Goal: Task Accomplishment & Management: Complete application form

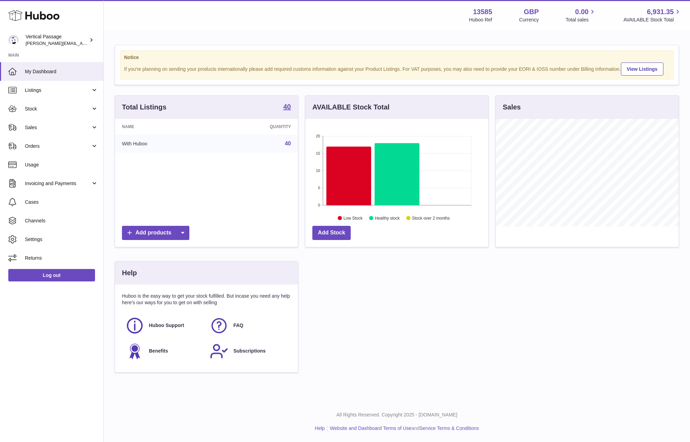
scroll to position [108, 183]
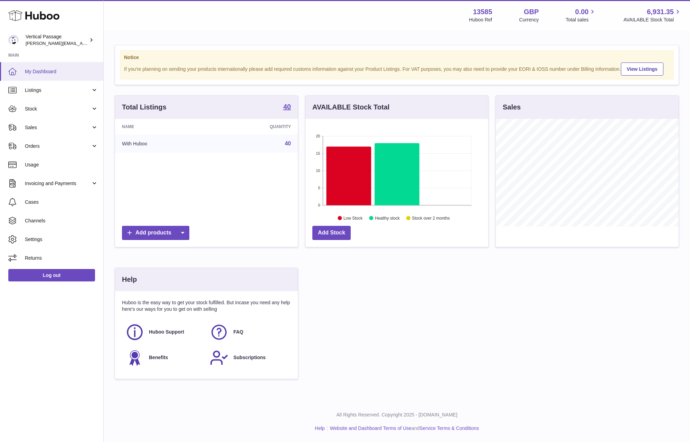
click at [33, 73] on span "My Dashboard" at bounding box center [61, 71] width 73 height 7
click at [39, 68] on span "My Dashboard" at bounding box center [61, 71] width 73 height 7
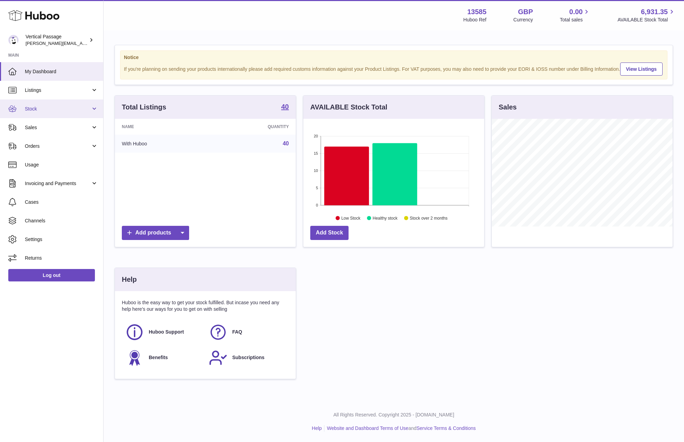
scroll to position [108, 181]
click at [44, 111] on span "Stock" at bounding box center [58, 109] width 66 height 7
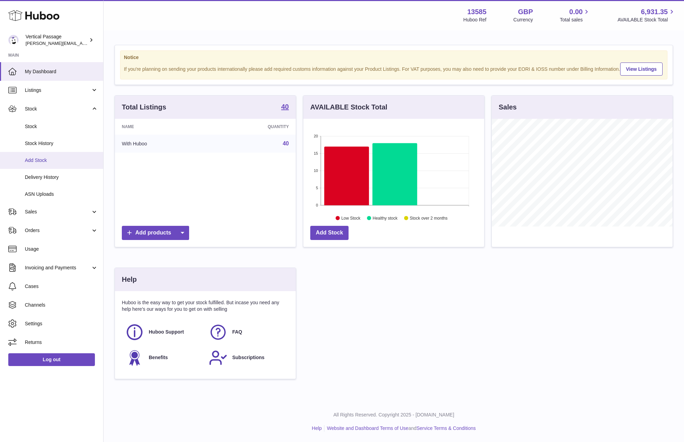
click at [39, 163] on span "Add Stock" at bounding box center [61, 160] width 73 height 7
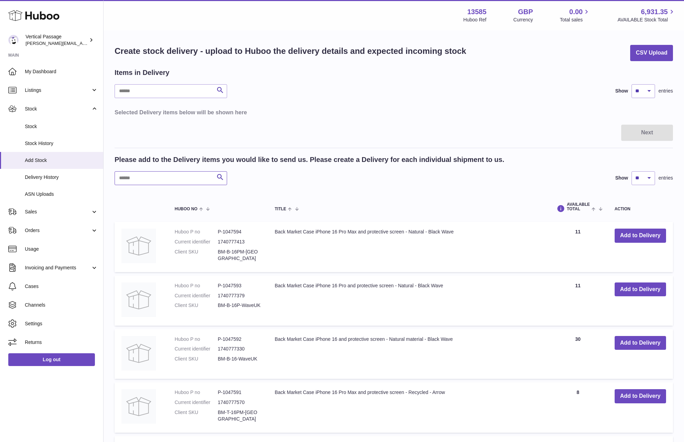
click at [141, 176] on input "text" at bounding box center [171, 178] width 113 height 14
click at [636, 291] on button "Add to Delivery" at bounding box center [640, 289] width 51 height 14
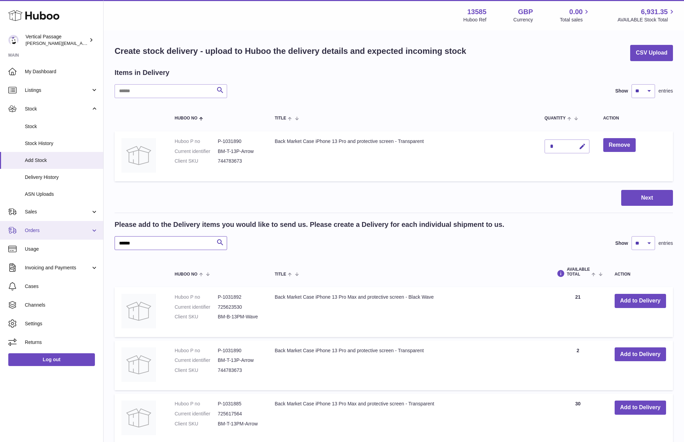
drag, startPoint x: 137, startPoint y: 244, endPoint x: 98, endPoint y: 237, distance: 40.4
click at [98, 237] on div "Huboo Vertical Passage ryan@verticalpassage.com Main My Dashboard Listings Not …" at bounding box center [342, 289] width 684 height 578
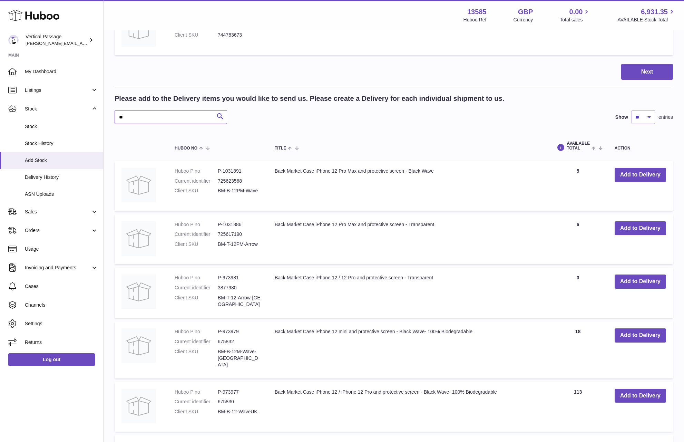
scroll to position [138, 0]
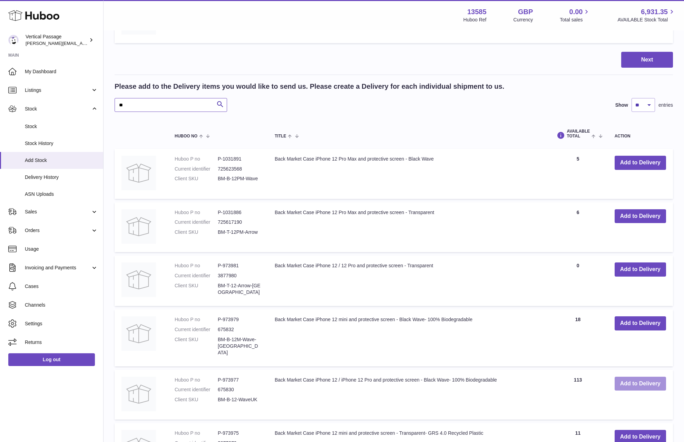
type input "**"
click at [634, 377] on button "Add to Delivery" at bounding box center [640, 384] width 51 height 14
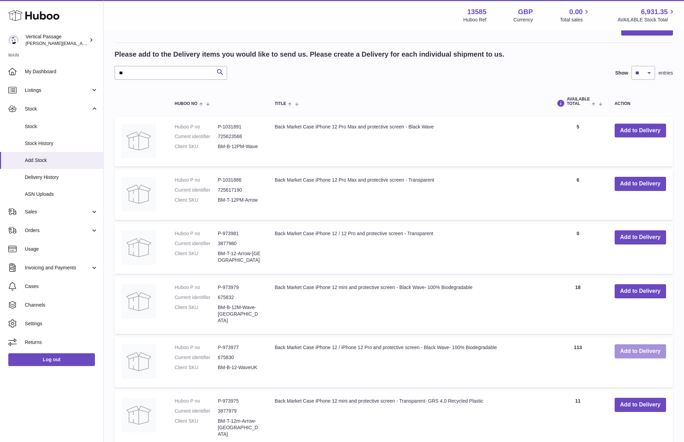
scroll to position [221, 0]
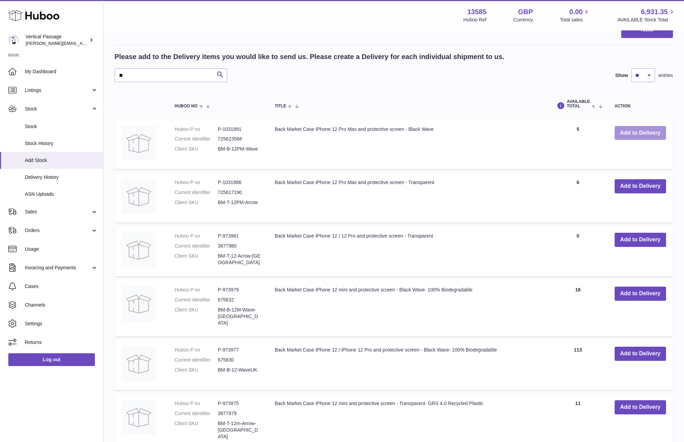
click at [645, 134] on button "Add to Delivery" at bounding box center [640, 133] width 51 height 14
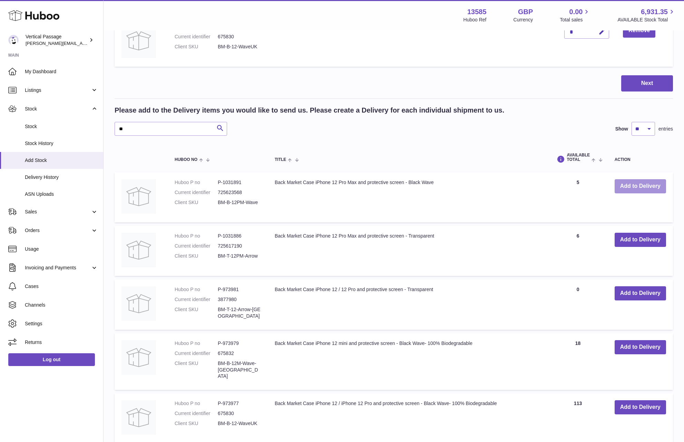
scroll to position [274, 0]
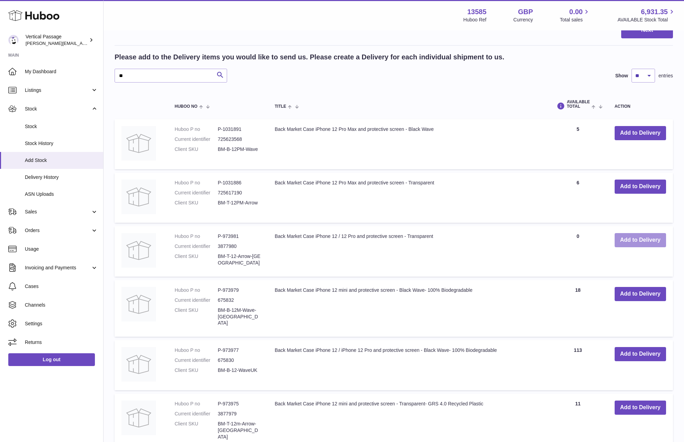
click at [637, 240] on button "Add to Delivery" at bounding box center [640, 240] width 51 height 14
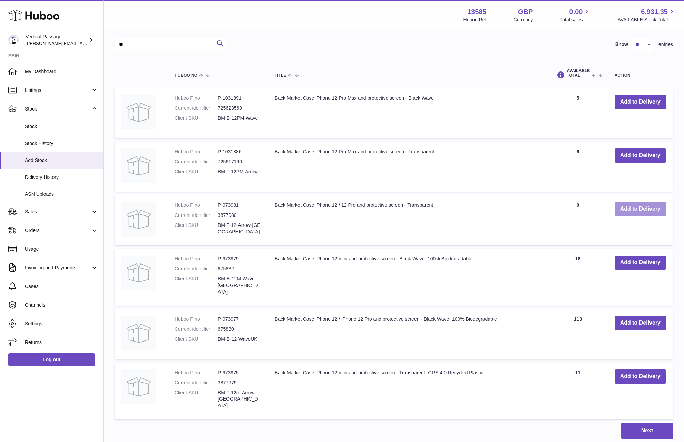
scroll to position [397, 0]
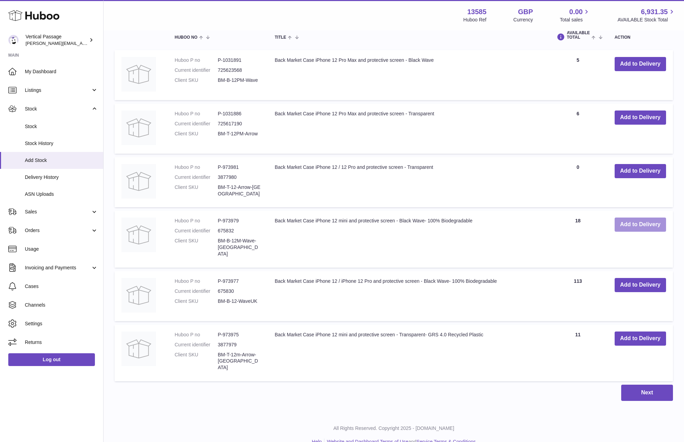
click at [624, 222] on button "Add to Delivery" at bounding box center [640, 225] width 51 height 14
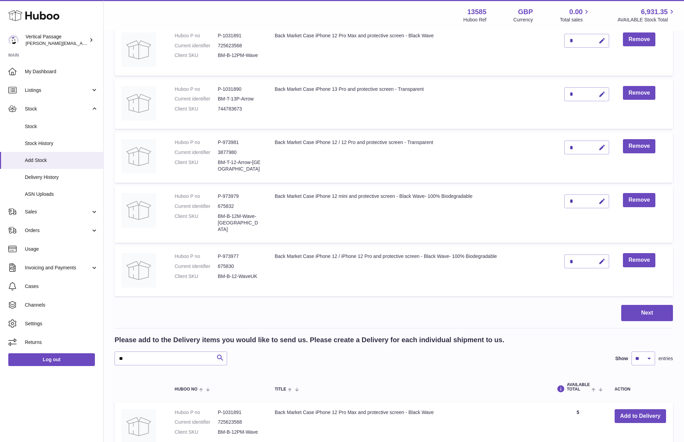
scroll to position [140, 0]
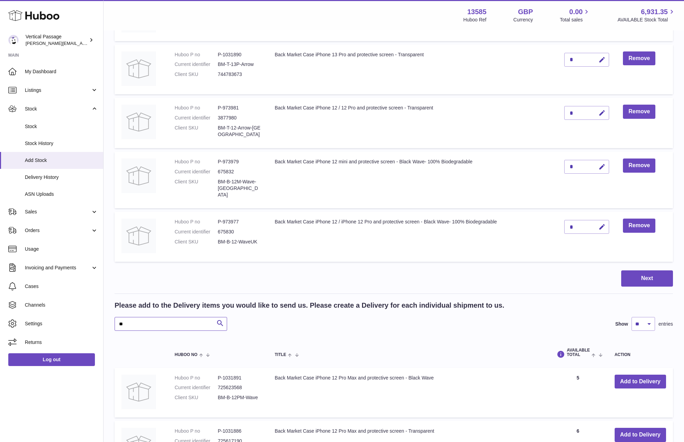
click at [146, 321] on input "**" at bounding box center [171, 324] width 113 height 14
drag, startPoint x: 139, startPoint y: 318, endPoint x: 105, endPoint y: 316, distance: 34.6
click at [111, 317] on div "Create stock delivery - upload to Huboo the delivery details and expected incom…" at bounding box center [394, 311] width 581 height 841
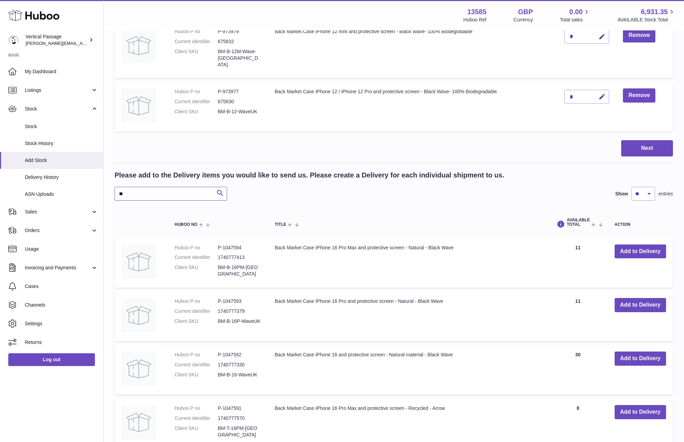
scroll to position [278, 0]
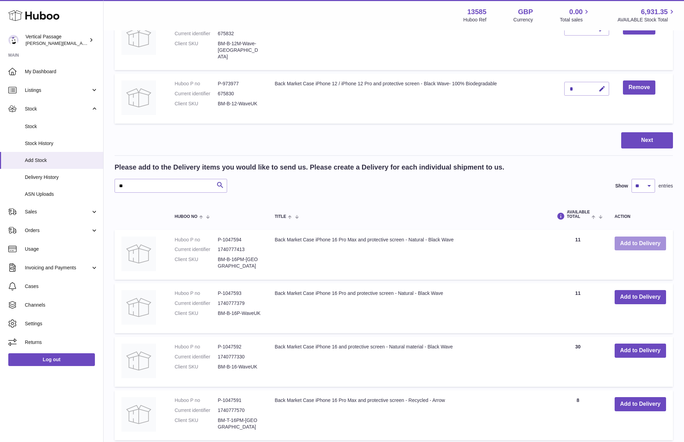
click at [639, 238] on button "Add to Delivery" at bounding box center [640, 244] width 51 height 14
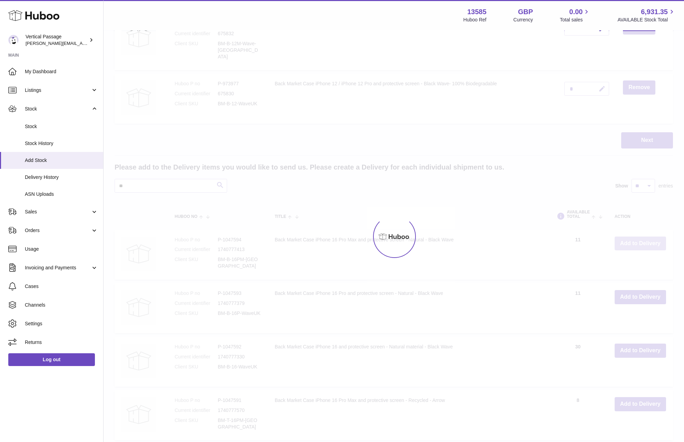
scroll to position [332, 0]
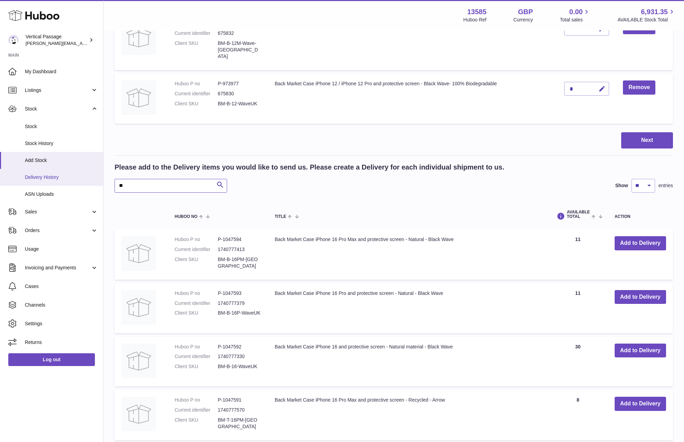
drag, startPoint x: 114, startPoint y: 176, endPoint x: 90, endPoint y: 175, distance: 23.8
click at [91, 175] on div "Huboo Vertical Passage ryan@verticalpassage.com Main My Dashboard Listings Not …" at bounding box center [342, 198] width 684 height 1060
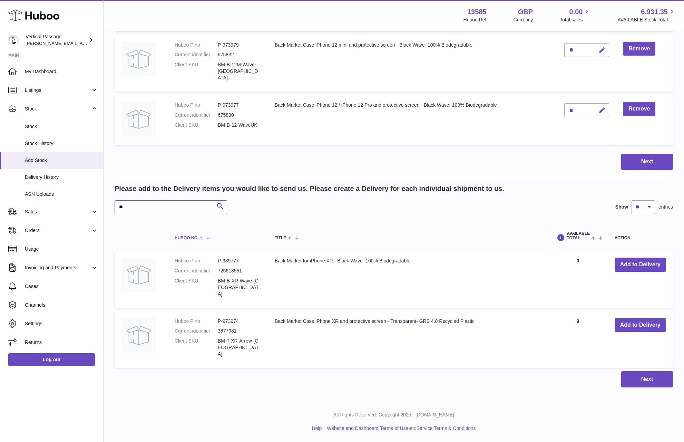
scroll to position [290, 0]
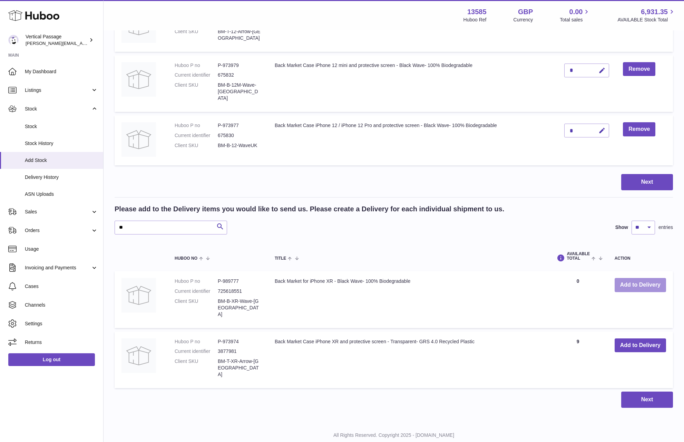
click at [644, 278] on button "Add to Delivery" at bounding box center [640, 285] width 51 height 14
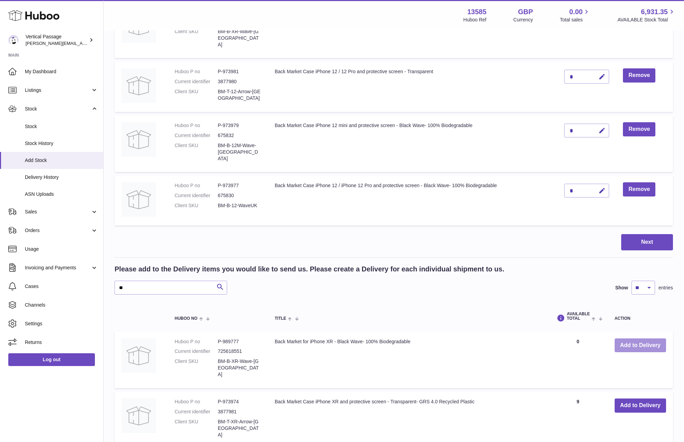
scroll to position [344, 0]
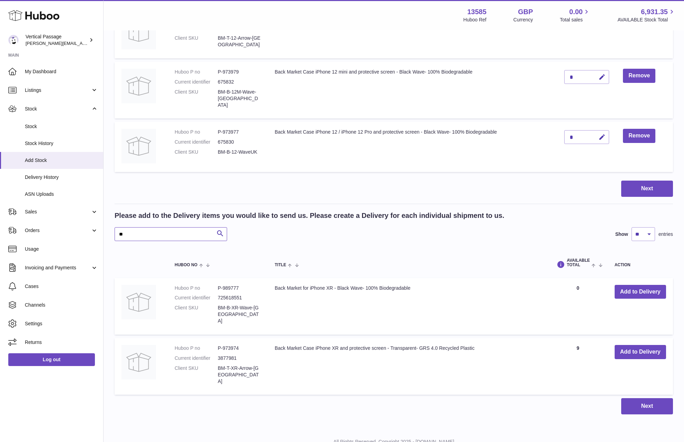
click at [127, 227] on input "**" at bounding box center [171, 234] width 113 height 14
type input "*"
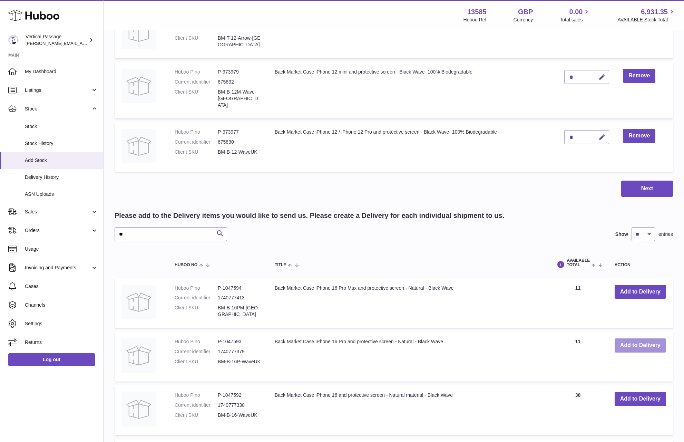
click at [653, 338] on button "Add to Delivery" at bounding box center [640, 345] width 51 height 14
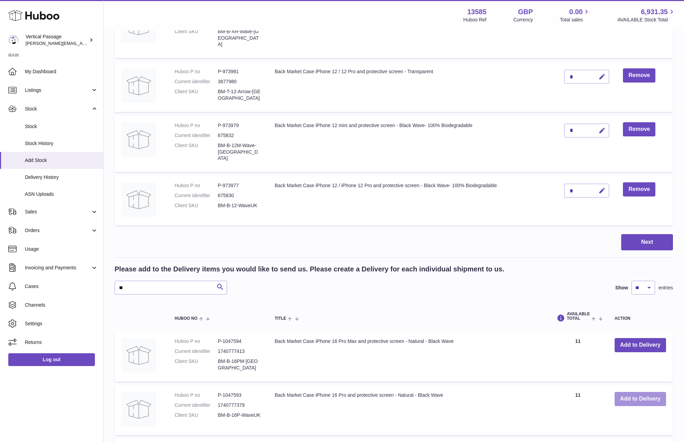
scroll to position [397, 0]
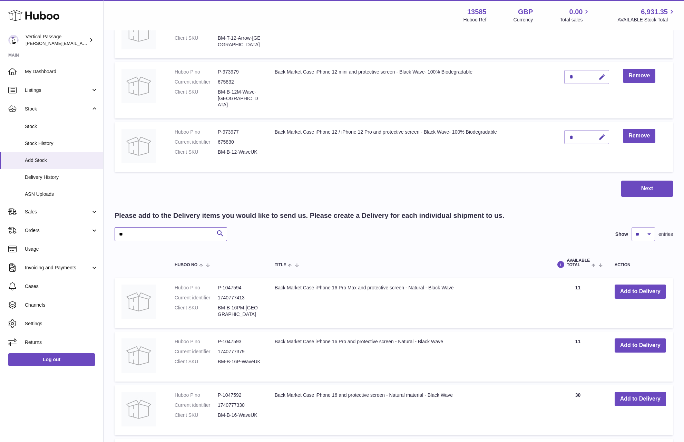
click at [132, 227] on input "**" at bounding box center [171, 234] width 113 height 14
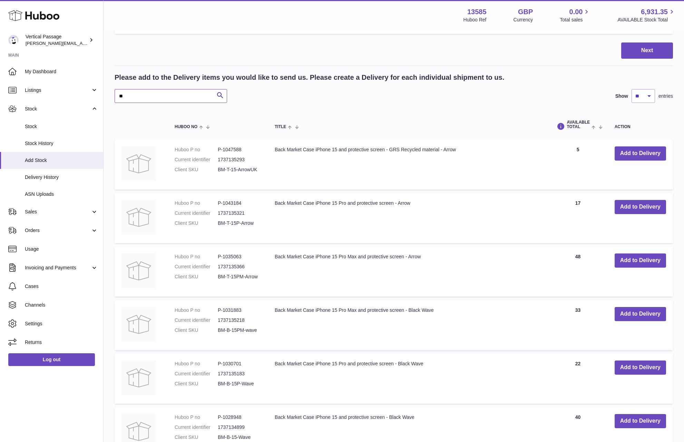
scroll to position [570, 0]
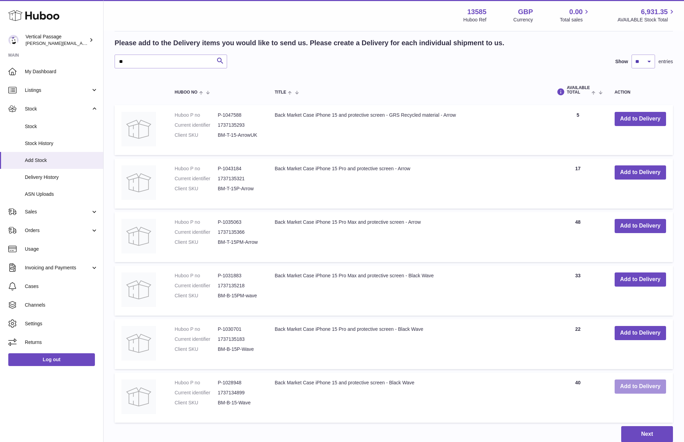
click at [632, 379] on button "Add to Delivery" at bounding box center [640, 386] width 51 height 14
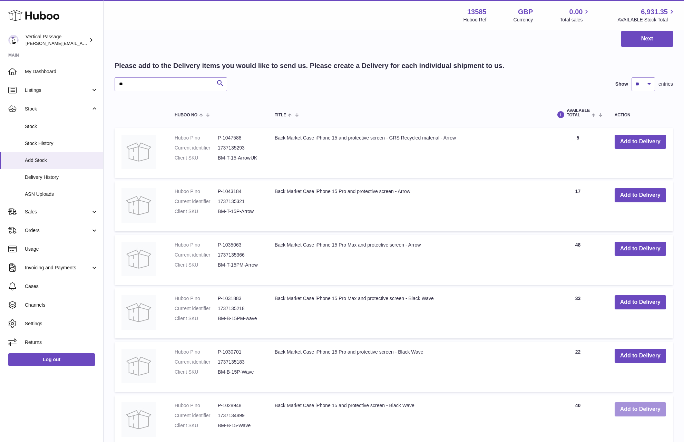
scroll to position [589, 0]
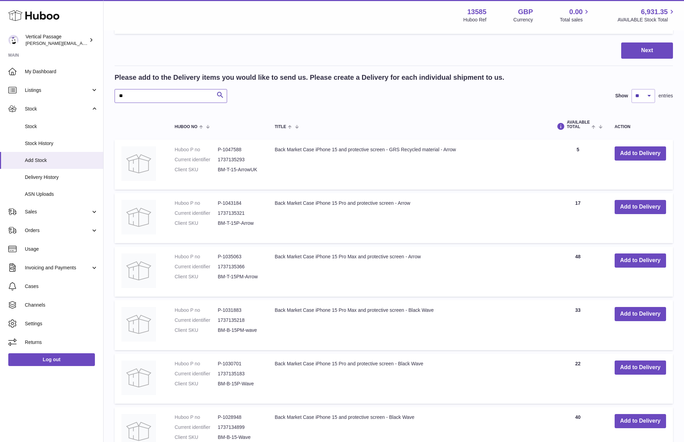
drag, startPoint x: 125, startPoint y: 85, endPoint x: 109, endPoint y: 83, distance: 16.3
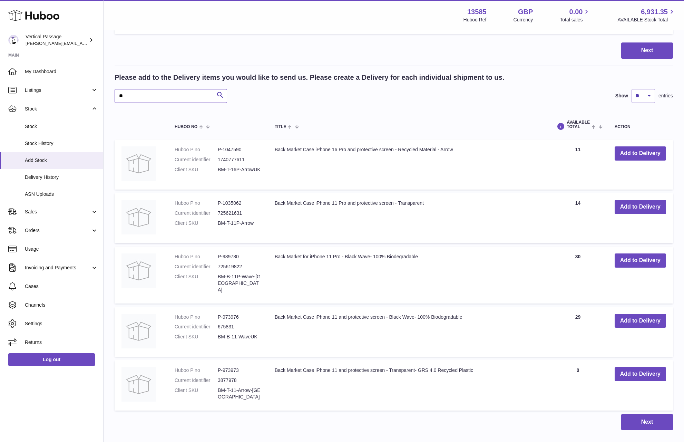
type input "**"
drag, startPoint x: 274, startPoint y: 350, endPoint x: 479, endPoint y: 349, distance: 205.1
click at [479, 360] on td "Back Market Case iPhone 11 and protective screen - Transparent- GRS 4.0 Recycle…" at bounding box center [408, 385] width 280 height 50
click at [643, 367] on button "Add to Delivery" at bounding box center [640, 374] width 51 height 14
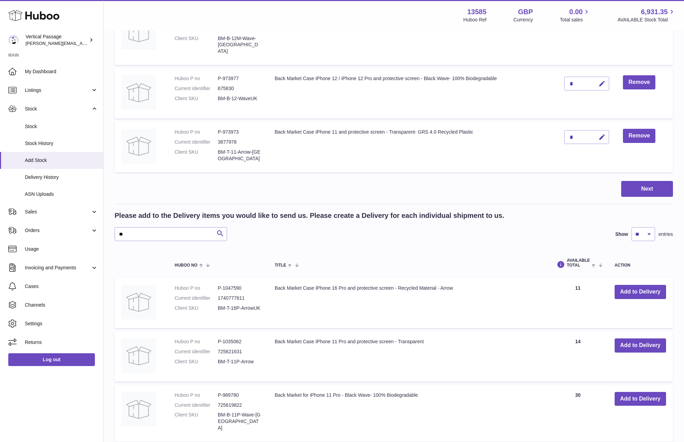
scroll to position [492, 0]
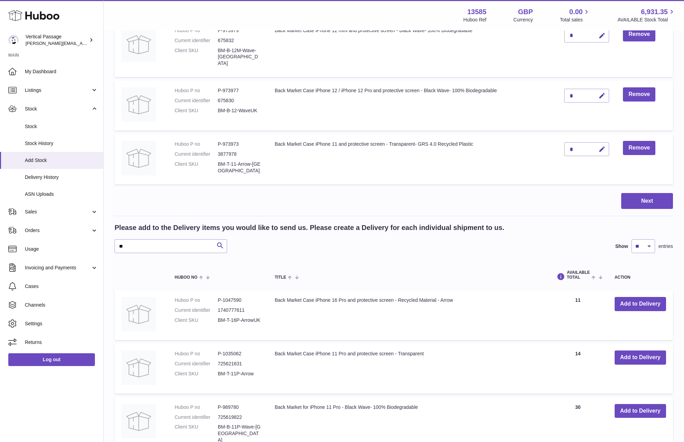
click at [429, 193] on div "Next" at bounding box center [394, 201] width 559 height 16
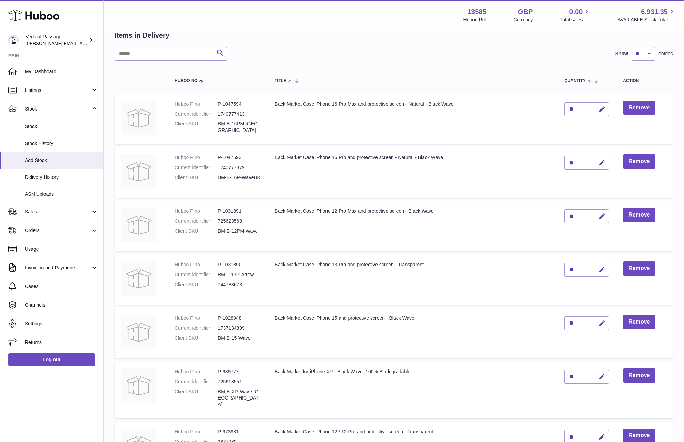
scroll to position [0, 0]
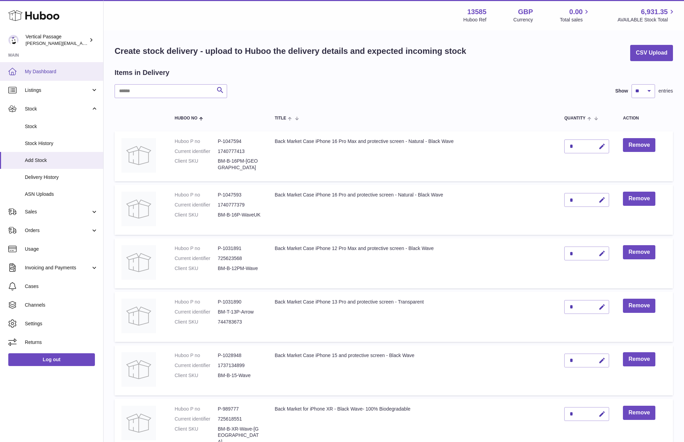
click at [38, 69] on span "My Dashboard" at bounding box center [61, 71] width 73 height 7
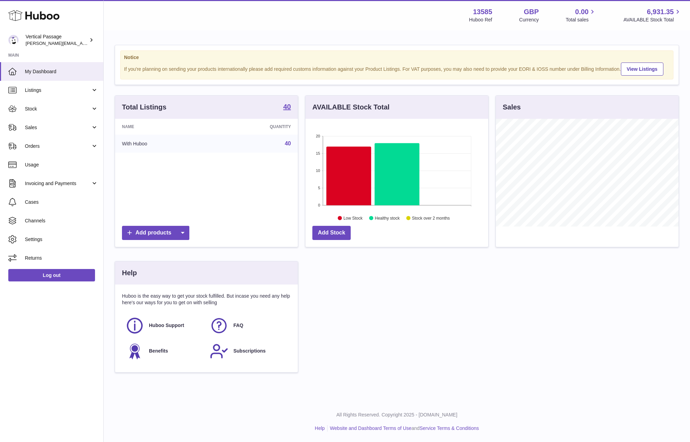
scroll to position [108, 183]
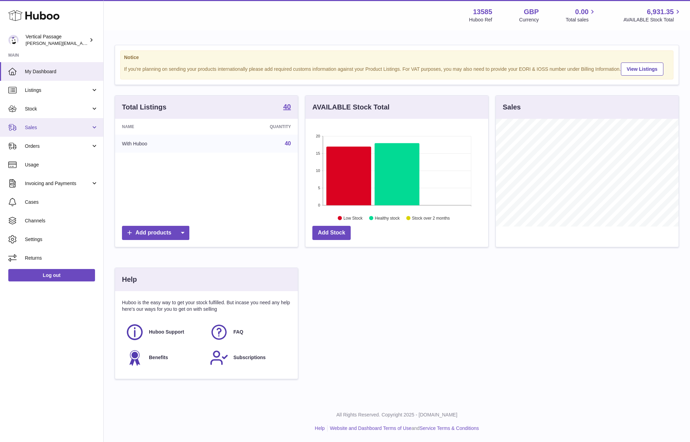
click at [35, 132] on link "Sales" at bounding box center [51, 127] width 103 height 19
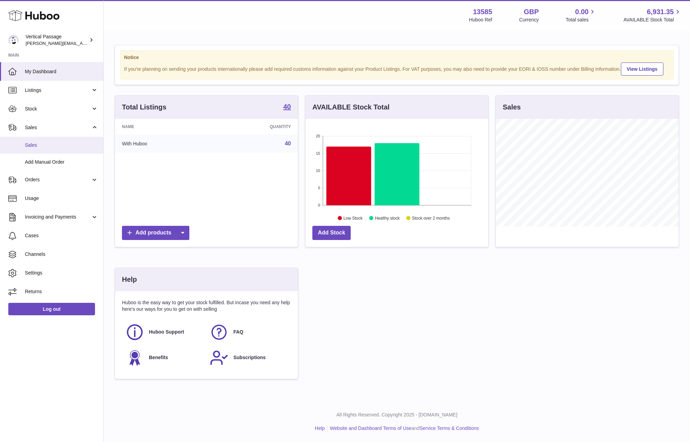
click at [33, 150] on link "Sales" at bounding box center [51, 145] width 103 height 17
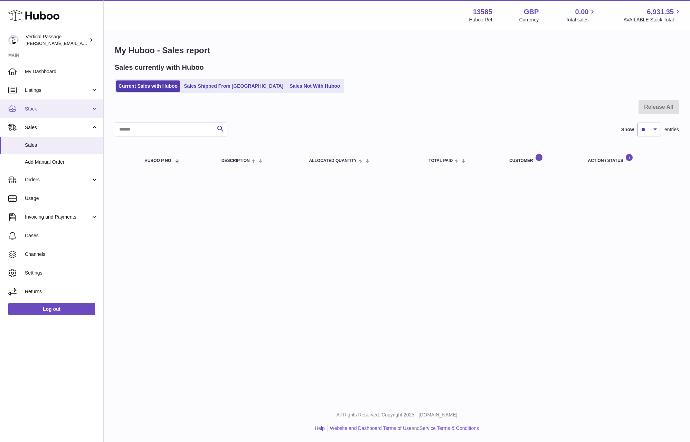
click at [33, 110] on span "Stock" at bounding box center [58, 109] width 66 height 7
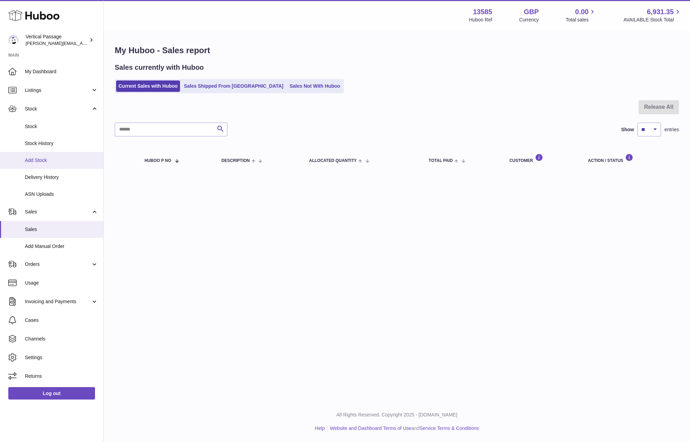
click at [35, 162] on span "Add Stock" at bounding box center [61, 160] width 73 height 7
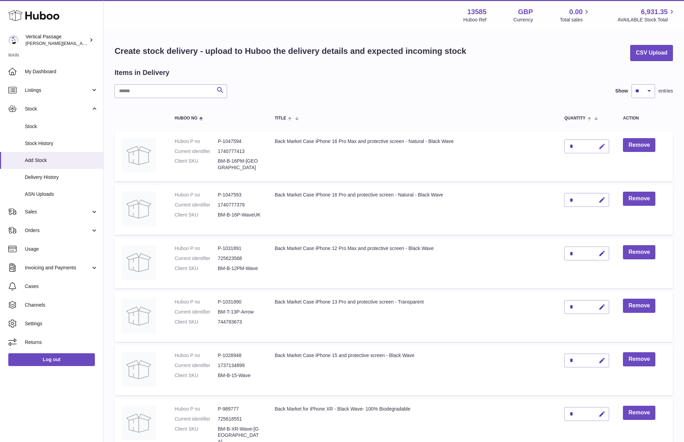
click at [602, 146] on icon "button" at bounding box center [602, 146] width 7 height 7
type input "**"
click at [603, 145] on icon "submit" at bounding box center [602, 146] width 6 height 6
click at [602, 200] on icon "button" at bounding box center [602, 199] width 7 height 7
type input "**"
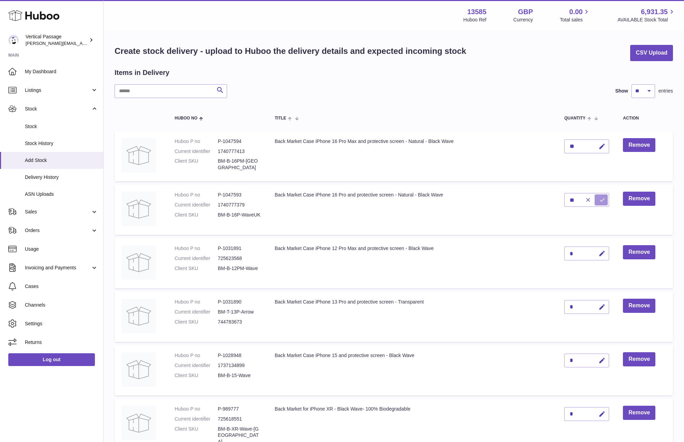
click at [602, 201] on icon "submit" at bounding box center [602, 200] width 6 height 6
click at [602, 251] on icon "button" at bounding box center [602, 253] width 7 height 7
type input "**"
click at [603, 253] on icon "submit" at bounding box center [602, 253] width 6 height 6
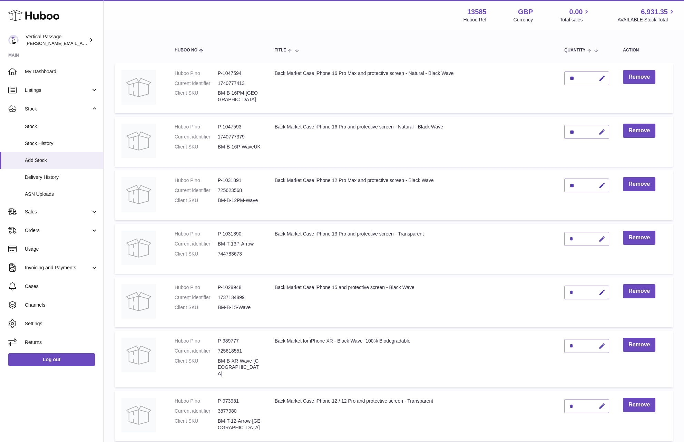
scroll to position [69, 0]
click at [603, 237] on icon "button" at bounding box center [602, 237] width 7 height 7
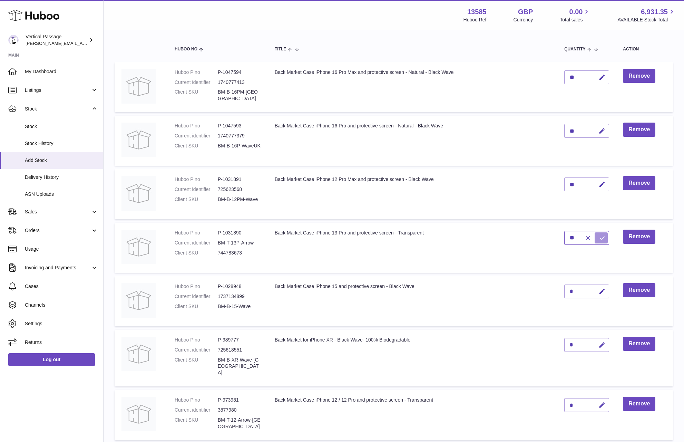
type input "**"
click at [600, 235] on icon "submit" at bounding box center [602, 238] width 6 height 6
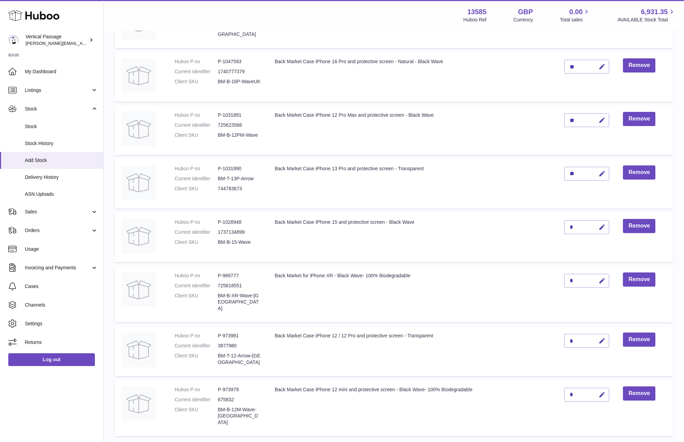
scroll to position [138, 0]
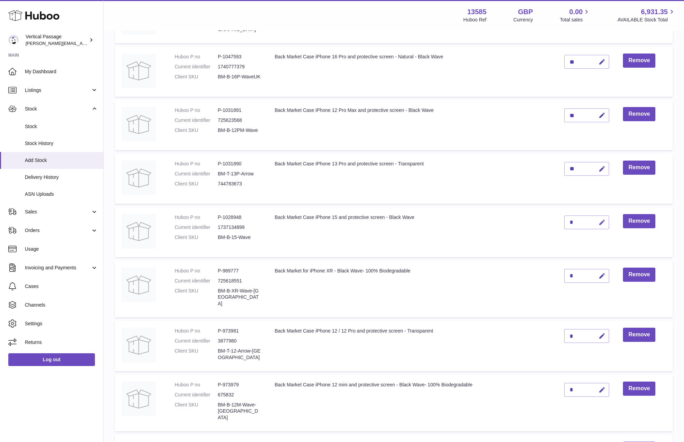
click at [604, 221] on icon "button" at bounding box center [602, 222] width 7 height 7
type input "*"
type input "**"
click at [603, 222] on icon "submit" at bounding box center [602, 222] width 6 height 6
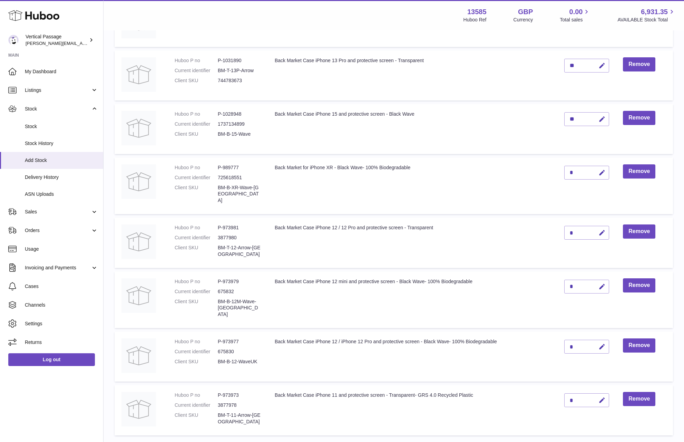
scroll to position [242, 0]
click at [603, 170] on icon "button" at bounding box center [602, 172] width 7 height 7
type input "**"
click at [601, 175] on icon "submit" at bounding box center [602, 172] width 6 height 6
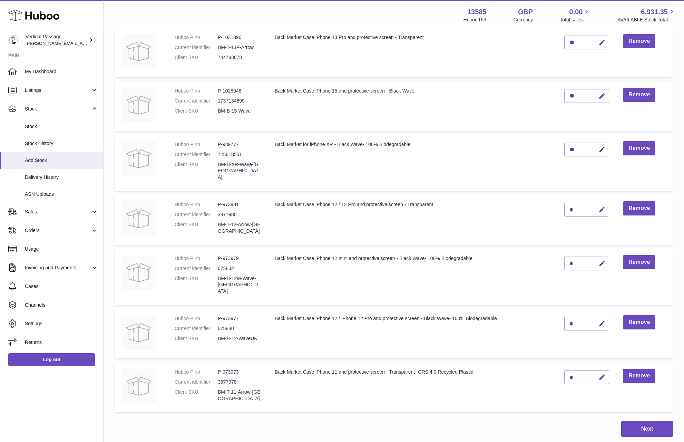
scroll to position [276, 0]
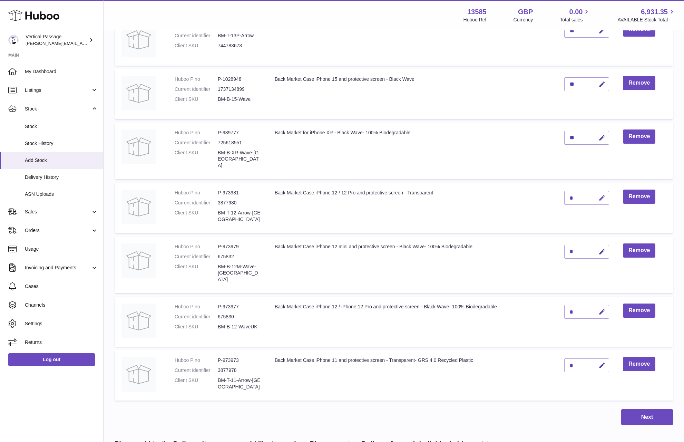
click at [605, 194] on icon "button" at bounding box center [602, 197] width 7 height 7
type input "**"
click at [599, 192] on button "submit" at bounding box center [601, 197] width 13 height 11
click at [602, 248] on icon "button" at bounding box center [602, 251] width 7 height 7
type input "**"
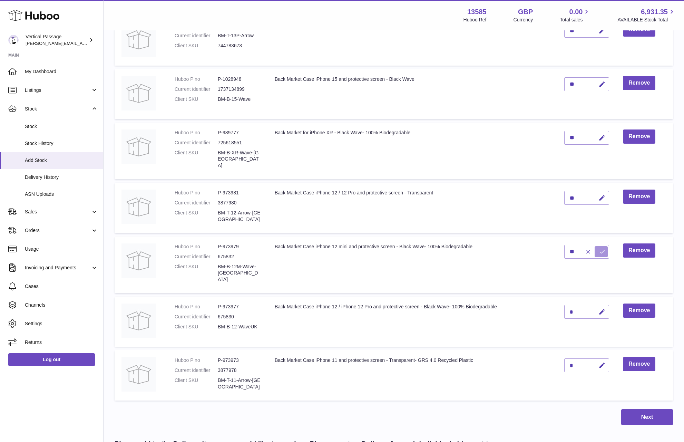
click at [605, 249] on icon "submit" at bounding box center [602, 252] width 6 height 6
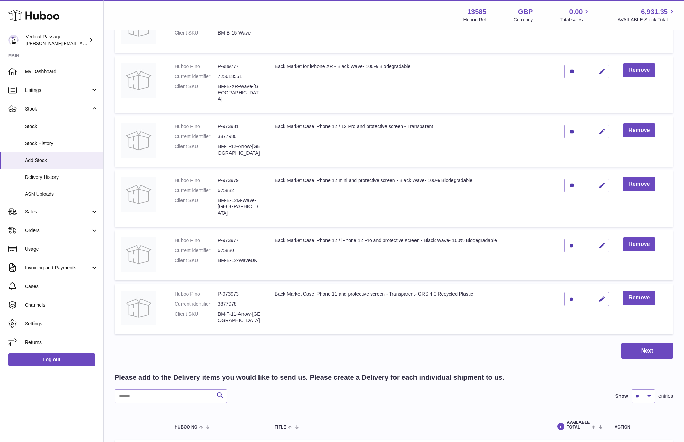
scroll to position [345, 0]
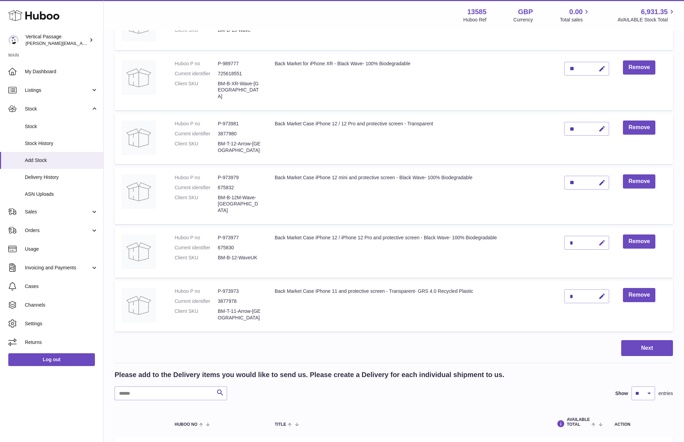
click at [603, 239] on icon "button" at bounding box center [602, 242] width 7 height 7
type input "**"
click at [603, 240] on icon "submit" at bounding box center [602, 243] width 6 height 6
click at [603, 293] on icon "button" at bounding box center [602, 296] width 7 height 7
type input "**"
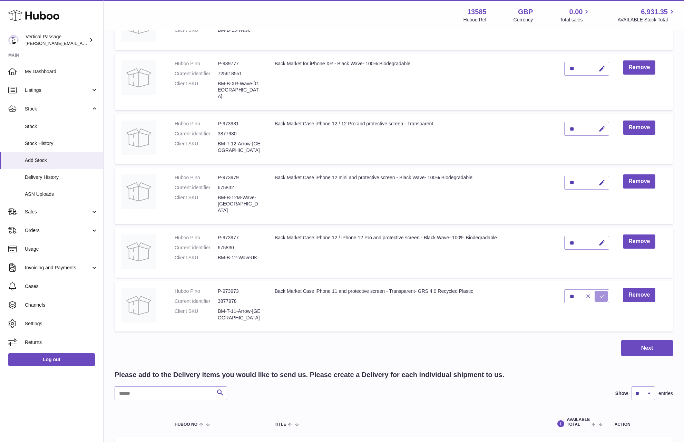
click at [603, 293] on icon "submit" at bounding box center [602, 296] width 6 height 6
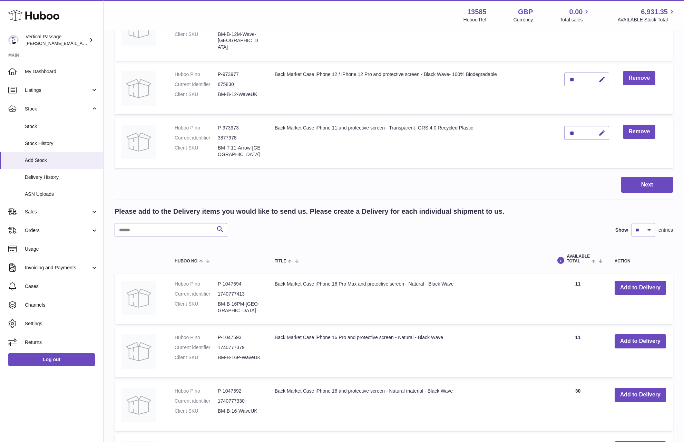
scroll to position [518, 0]
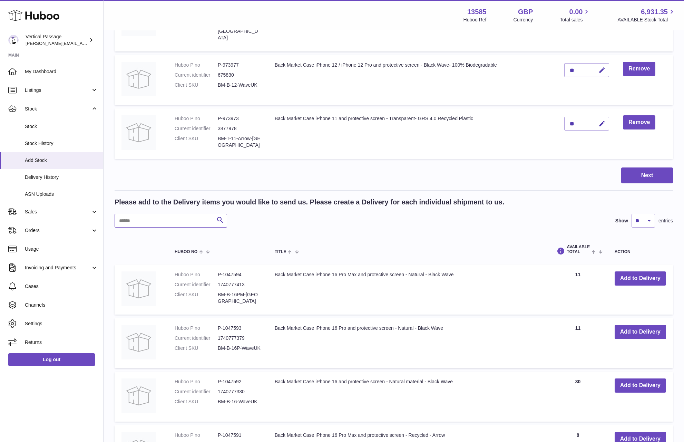
click at [143, 214] on input "text" at bounding box center [171, 221] width 113 height 14
type input "**"
click at [645, 325] on button "Add to Delivery" at bounding box center [640, 332] width 51 height 14
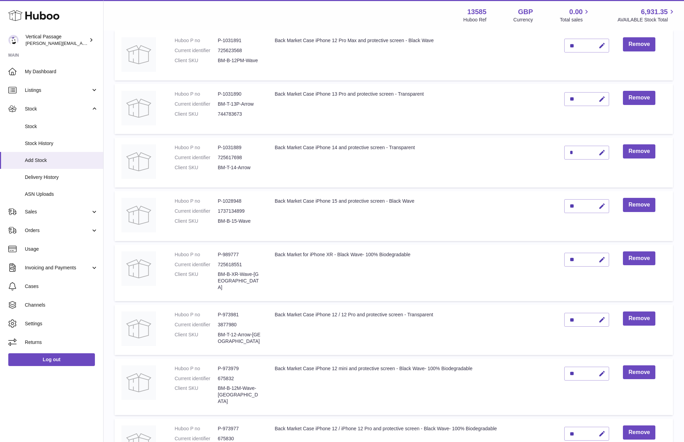
scroll to position [122, 0]
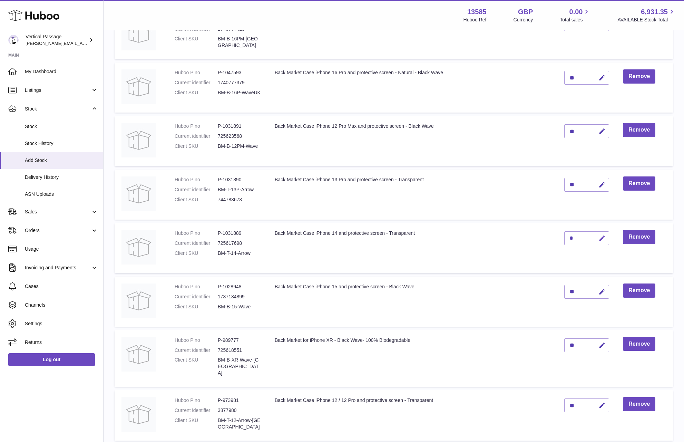
click at [602, 238] on icon "button" at bounding box center [602, 238] width 7 height 7
type input "**"
click at [604, 238] on icon "submit" at bounding box center [602, 238] width 6 height 6
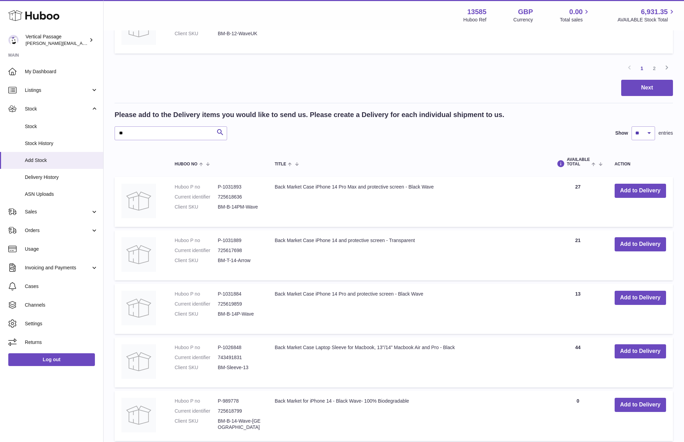
scroll to position [640, 0]
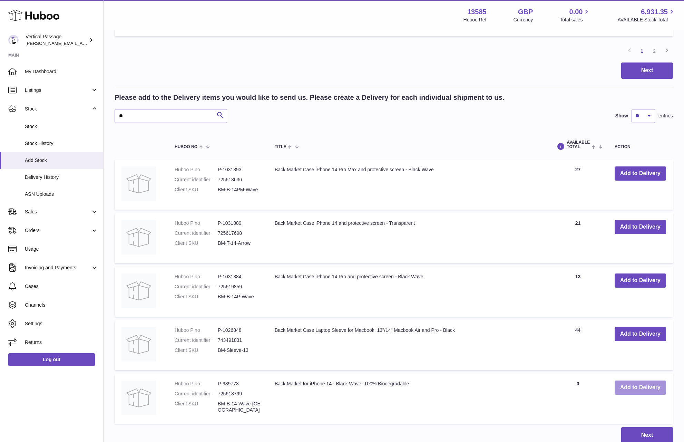
click at [649, 380] on button "Add to Delivery" at bounding box center [640, 387] width 51 height 14
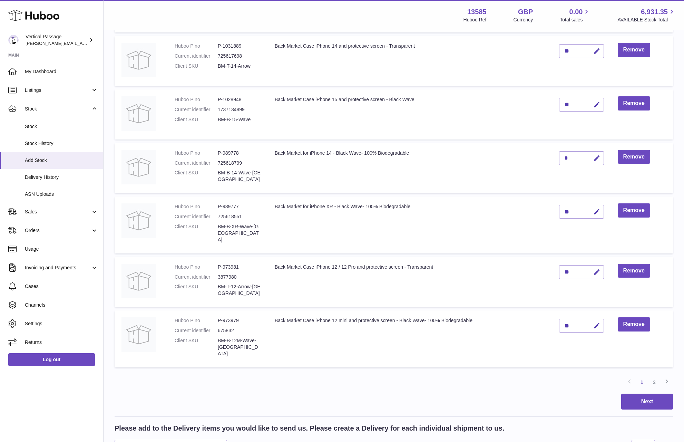
scroll to position [295, 0]
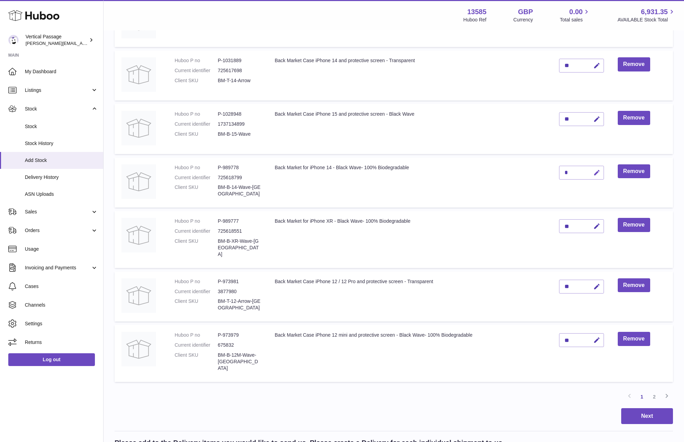
click at [599, 172] on icon "button" at bounding box center [597, 172] width 7 height 7
type input "**"
click at [599, 172] on icon "submit" at bounding box center [597, 173] width 6 height 6
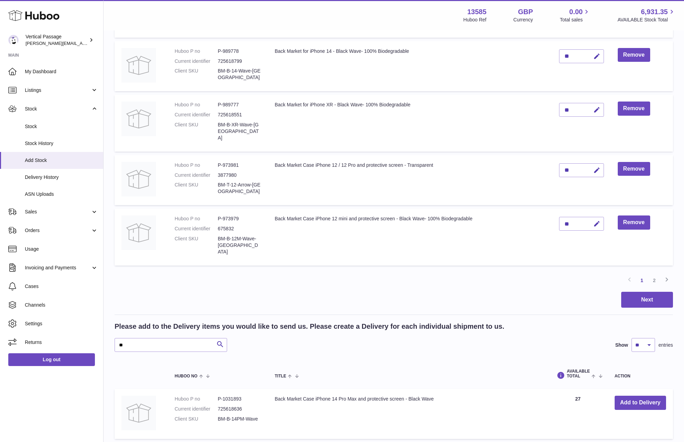
scroll to position [502, 0]
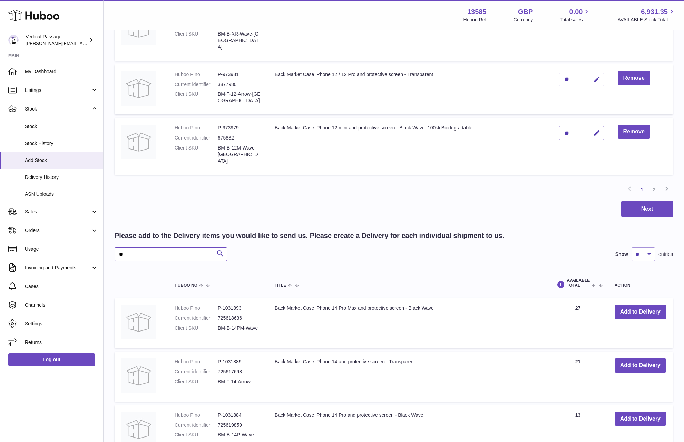
click at [143, 247] on input "**" at bounding box center [171, 254] width 113 height 14
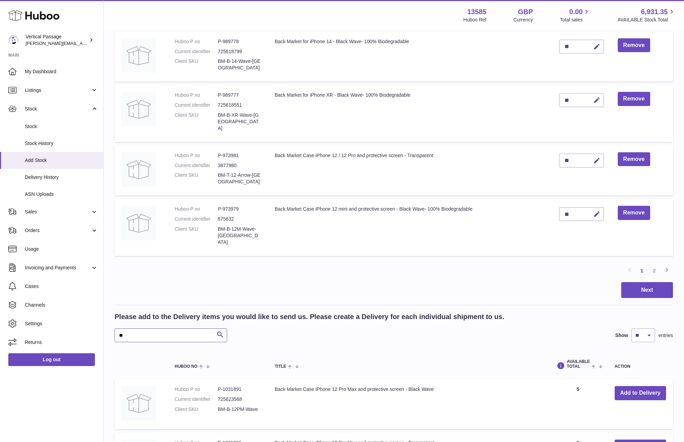
scroll to position [433, 0]
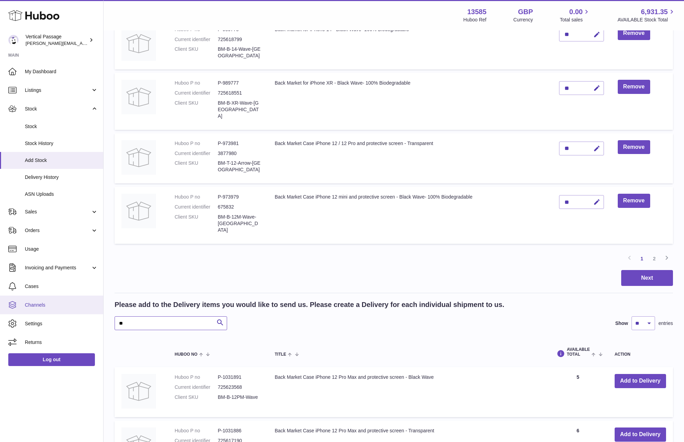
drag, startPoint x: 123, startPoint y: 309, endPoint x: 100, endPoint y: 307, distance: 22.9
click at [100, 307] on div "Huboo Vertical Passage ryan@verticalpassage.com Main My Dashboard Listings Not …" at bounding box center [342, 169] width 684 height 1205
type input "*"
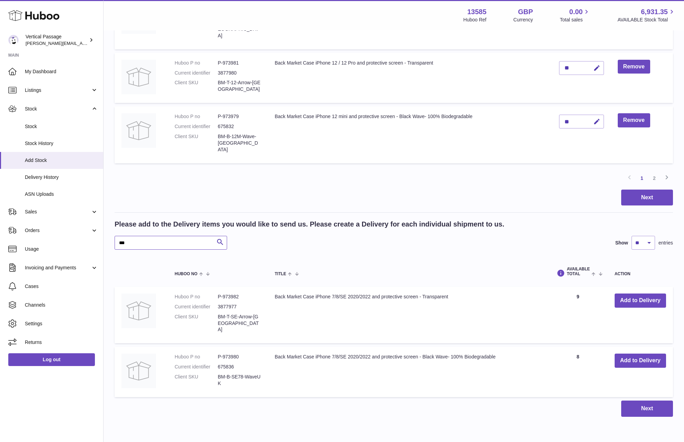
scroll to position [522, 0]
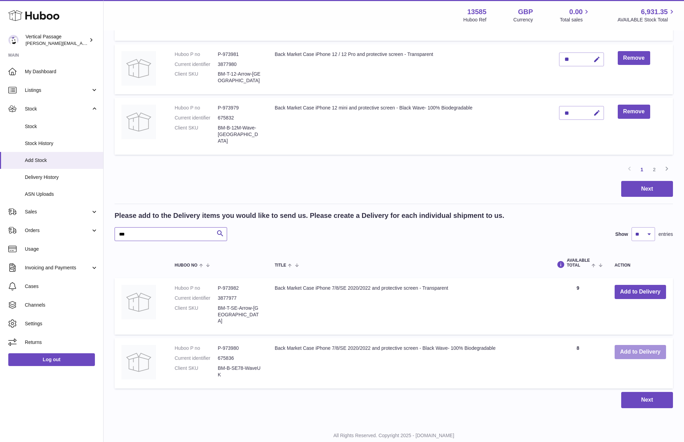
type input "***"
click at [645, 345] on button "Add to Delivery" at bounding box center [640, 352] width 51 height 14
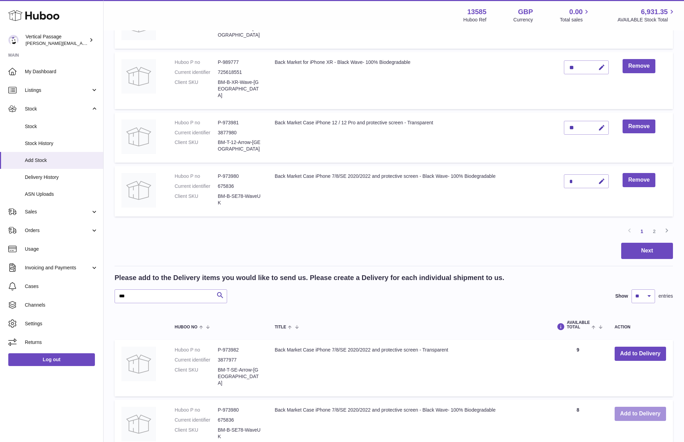
scroll to position [418, 0]
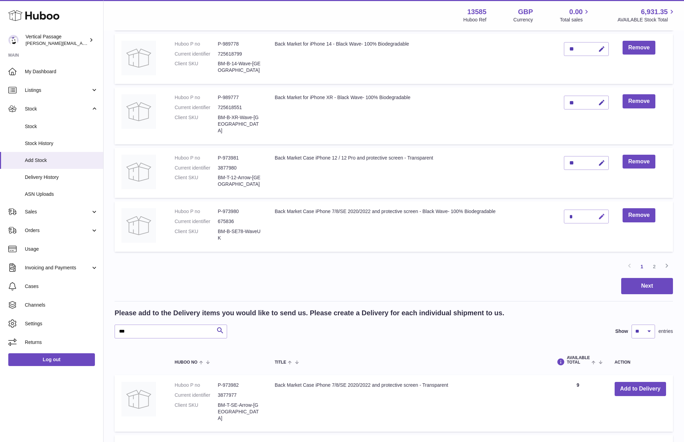
click at [603, 213] on icon "button" at bounding box center [601, 216] width 7 height 7
type input "**"
click at [603, 213] on icon "submit" at bounding box center [602, 216] width 6 height 6
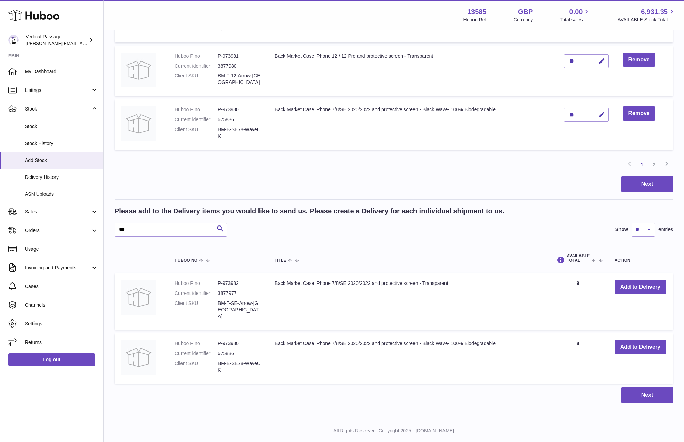
scroll to position [522, 0]
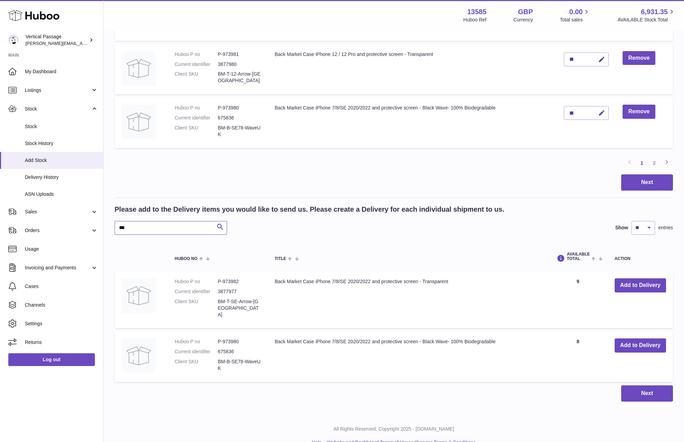
drag, startPoint x: 122, startPoint y: 220, endPoint x: 105, endPoint y: 219, distance: 17.3
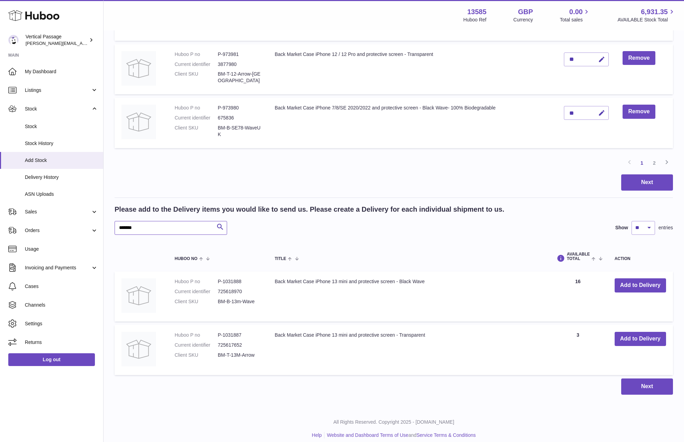
scroll to position [522, 0]
type input "*******"
click at [636, 279] on button "Add to Delivery" at bounding box center [640, 286] width 51 height 14
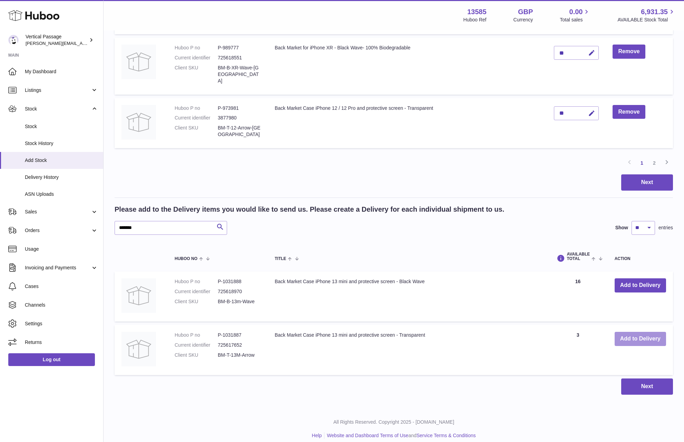
click at [636, 332] on button "Add to Delivery" at bounding box center [640, 339] width 51 height 14
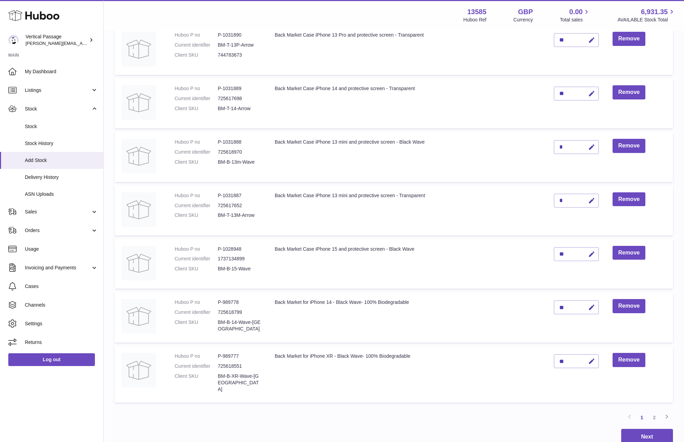
scroll to position [245, 0]
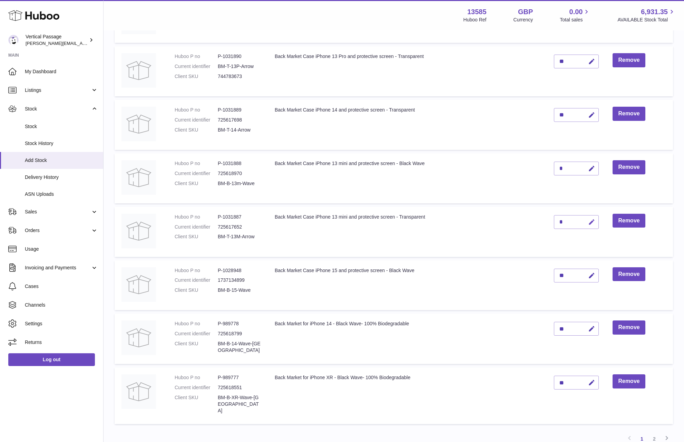
click at [592, 220] on icon "button" at bounding box center [591, 222] width 7 height 7
type input "**"
click at [592, 220] on icon "submit" at bounding box center [592, 222] width 6 height 6
click at [591, 169] on icon "button" at bounding box center [591, 168] width 7 height 7
type input "**"
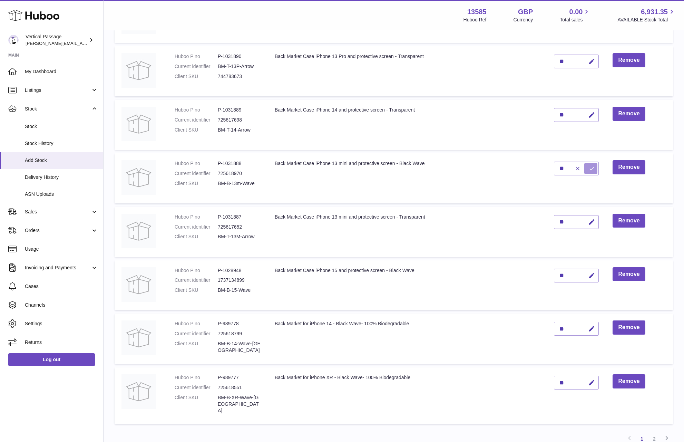
click at [587, 166] on button "submit" at bounding box center [591, 168] width 13 height 11
drag, startPoint x: 684, startPoint y: 228, endPoint x: 677, endPoint y: 110, distance: 118.0
click at [677, 110] on div "Create stock delivery - upload to Huboo the delivery details and expected incom…" at bounding box center [394, 235] width 581 height 899
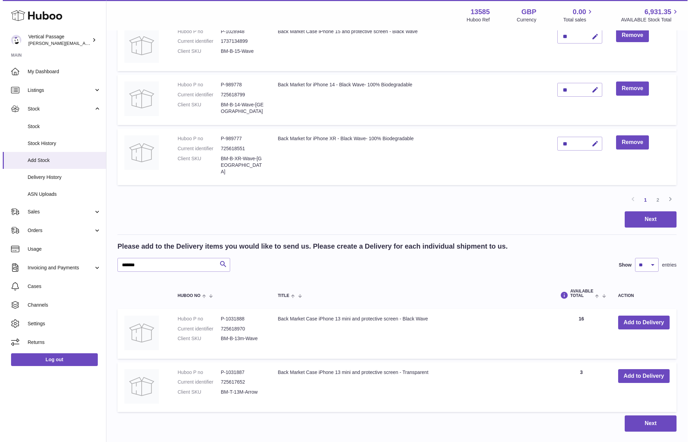
scroll to position [487, 0]
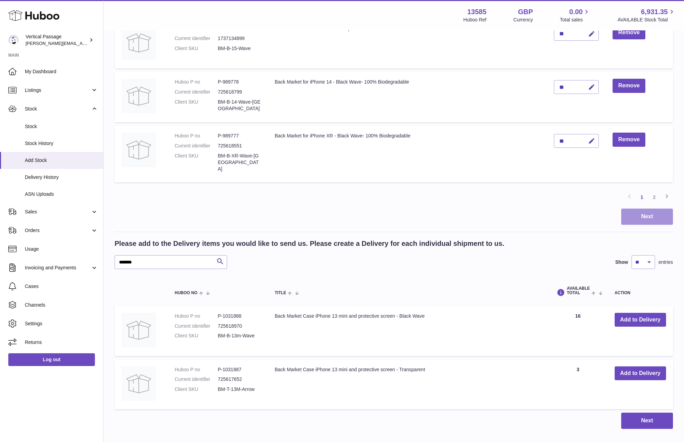
click at [652, 210] on button "Next" at bounding box center [647, 217] width 52 height 16
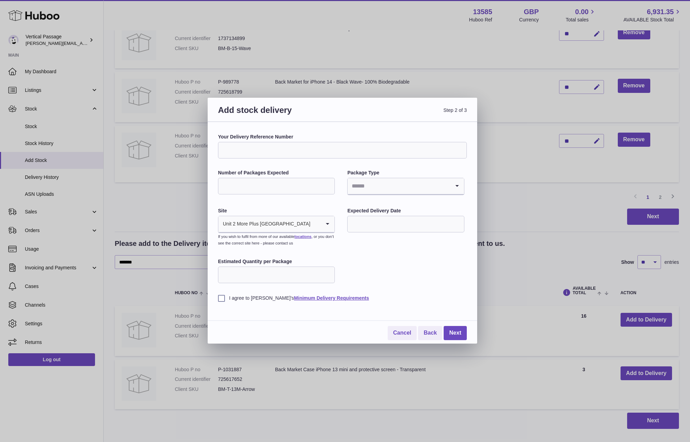
click at [364, 186] on input "Search for option" at bounding box center [398, 186] width 102 height 16
click at [357, 232] on li "Boxes" at bounding box center [405, 232] width 115 height 14
click at [254, 184] on input "Number of Packages Expected" at bounding box center [276, 186] width 117 height 17
type input "*"
click at [376, 253] on div "Your Delivery Reference Number Number of Packages Expected * Package Type Boxes…" at bounding box center [342, 218] width 249 height 168
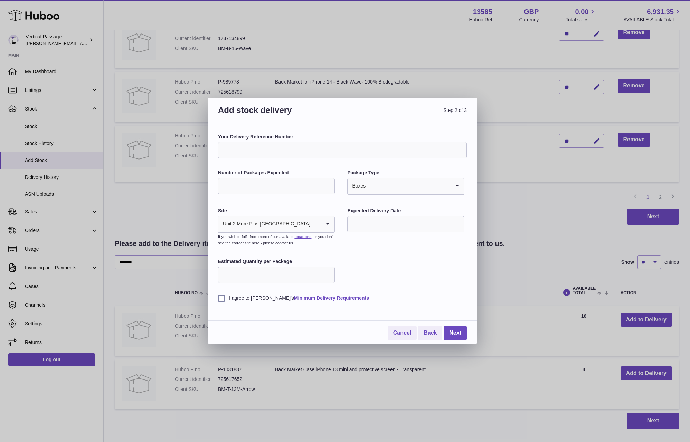
click at [294, 278] on input "Estimated Quantity per Package" at bounding box center [276, 275] width 117 height 17
type input "***"
click at [224, 300] on label "I agree to Huboo's Minimum Delivery Requirements" at bounding box center [342, 298] width 249 height 7
click at [461, 330] on link "Next" at bounding box center [454, 333] width 23 height 14
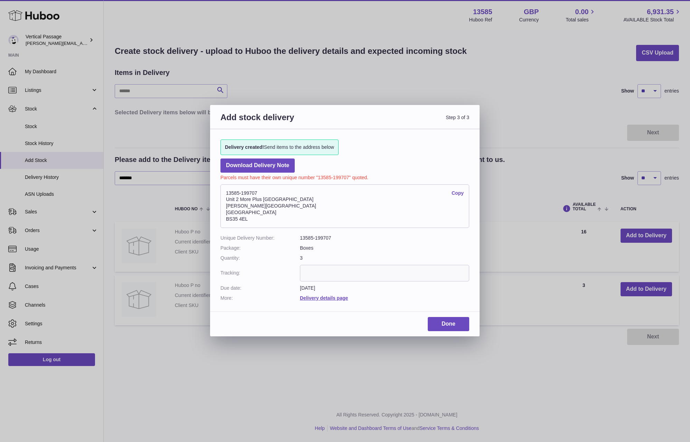
scroll to position [0, 0]
drag, startPoint x: 264, startPoint y: 192, endPoint x: 223, endPoint y: 193, distance: 41.1
click at [223, 193] on address "13585-199707 Copy Unit 2 More Plus Central Park Hudson Ave Severn Beach BS35 4EL" at bounding box center [344, 206] width 249 height 44
copy address "13585-199707"
click at [307, 271] on input "text" at bounding box center [384, 273] width 169 height 17
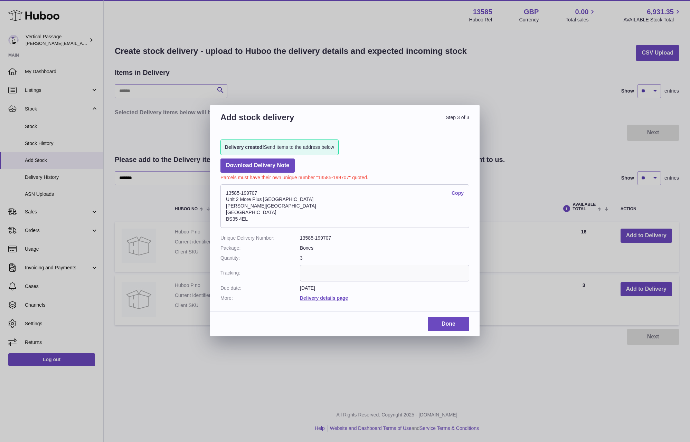
paste input "**********"
type input "**********"
click at [458, 328] on link "Done" at bounding box center [447, 324] width 41 height 14
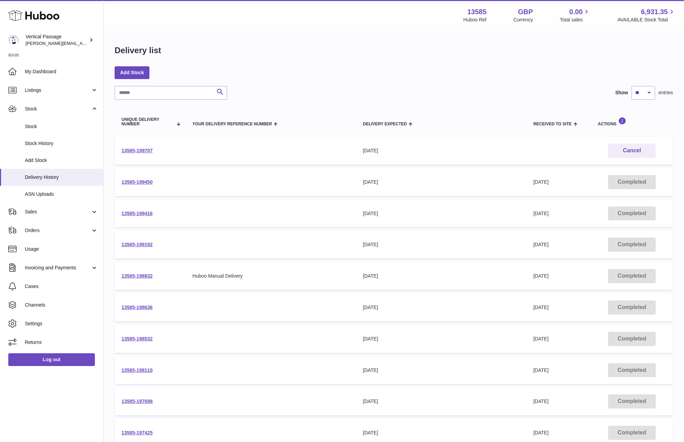
click at [404, 61] on div "Delivery list Add Stock Search Show ** ** ** *** entries Unique Delivery Number…" at bounding box center [394, 256] width 581 height 451
click at [131, 151] on link "13585-199707" at bounding box center [137, 151] width 31 height 6
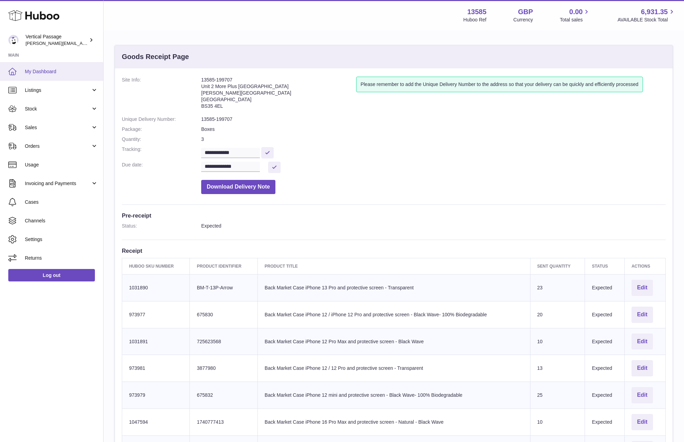
drag, startPoint x: 36, startPoint y: 70, endPoint x: 90, endPoint y: 73, distance: 55.0
click at [36, 70] on span "My Dashboard" at bounding box center [61, 71] width 73 height 7
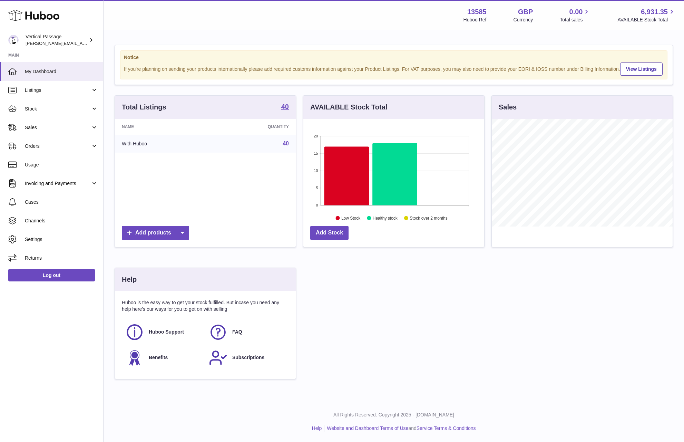
scroll to position [108, 181]
